Goal: Task Accomplishment & Management: Use online tool/utility

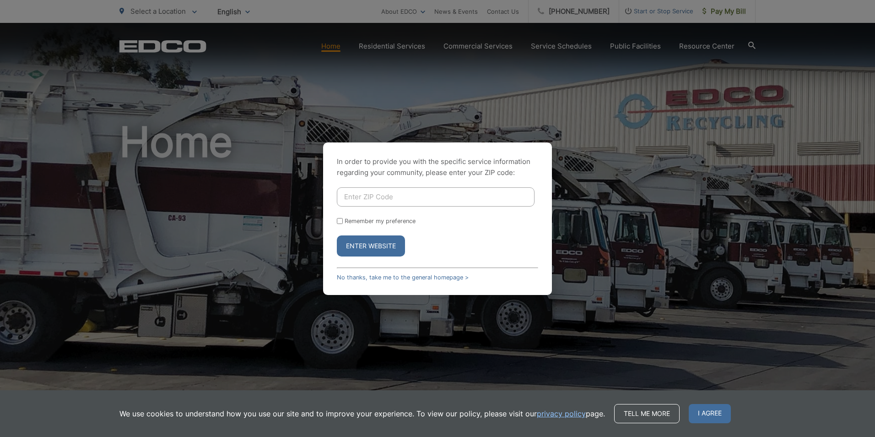
click at [416, 199] on input "Enter ZIP Code" at bounding box center [436, 196] width 198 height 19
type input "92081"
click at [337, 235] on button "Enter Website" at bounding box center [371, 245] width 68 height 21
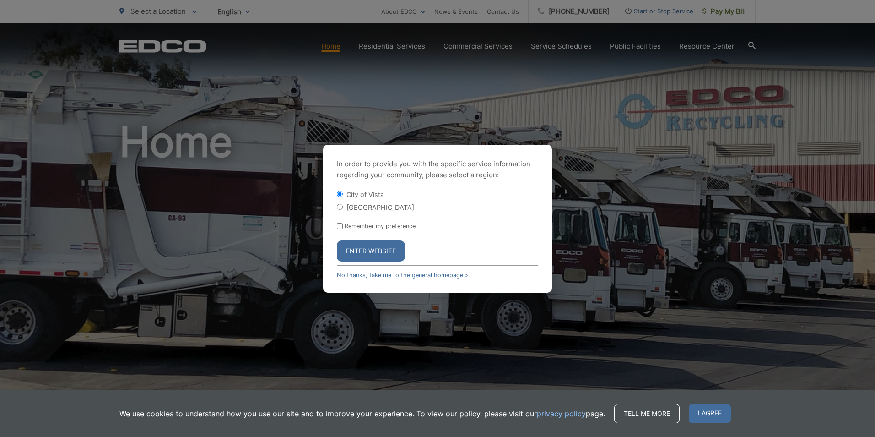
click at [352, 243] on button "Enter Website" at bounding box center [371, 250] width 68 height 21
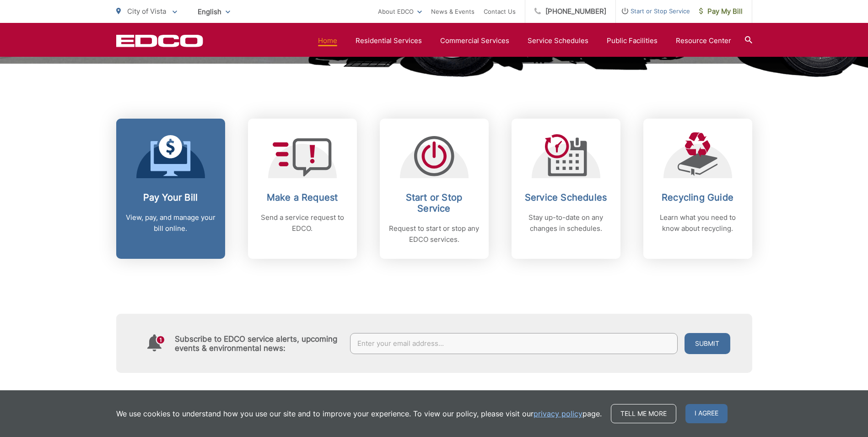
scroll to position [366, 0]
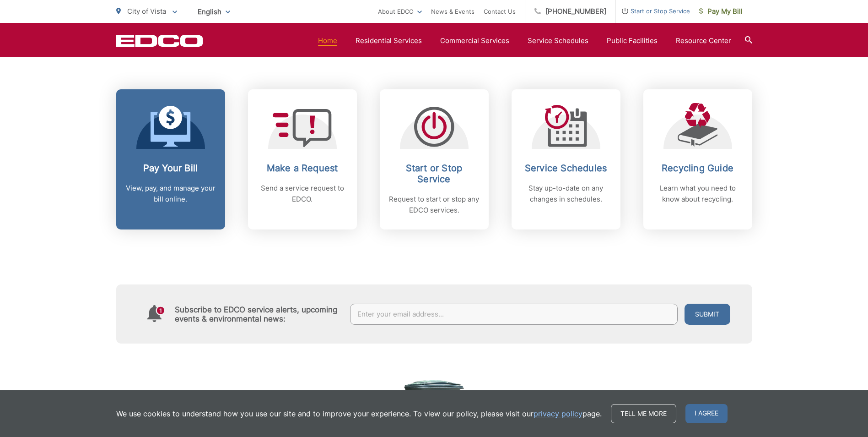
click at [182, 166] on h2 "Pay Your Bill" at bounding box center [170, 167] width 91 height 11
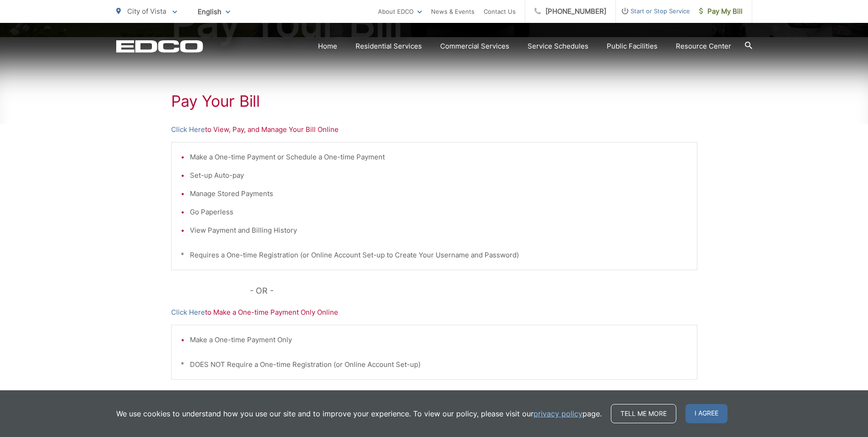
scroll to position [168, 0]
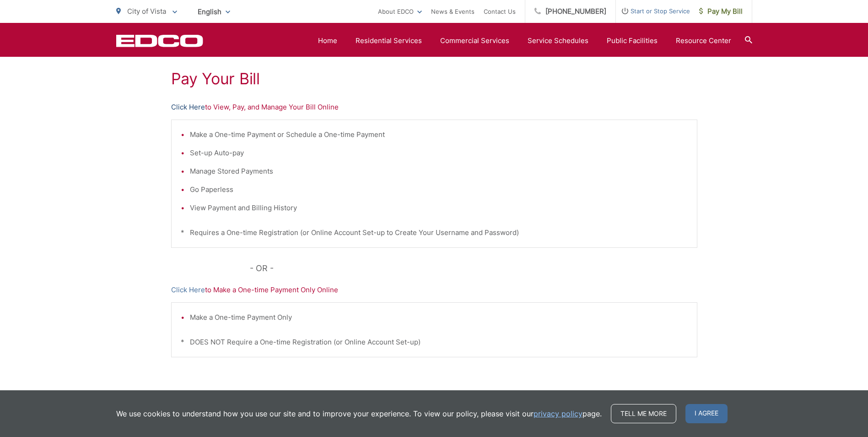
click at [191, 108] on link "Click Here" at bounding box center [188, 107] width 34 height 11
